Goal: Task Accomplishment & Management: Manage account settings

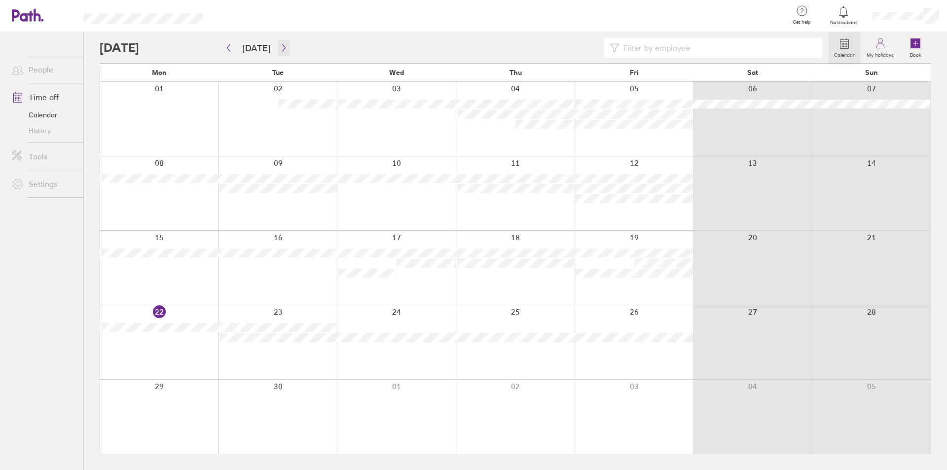
click at [285, 49] on button "button" at bounding box center [284, 48] width 12 height 16
